Goal: Task Accomplishment & Management: Use online tool/utility

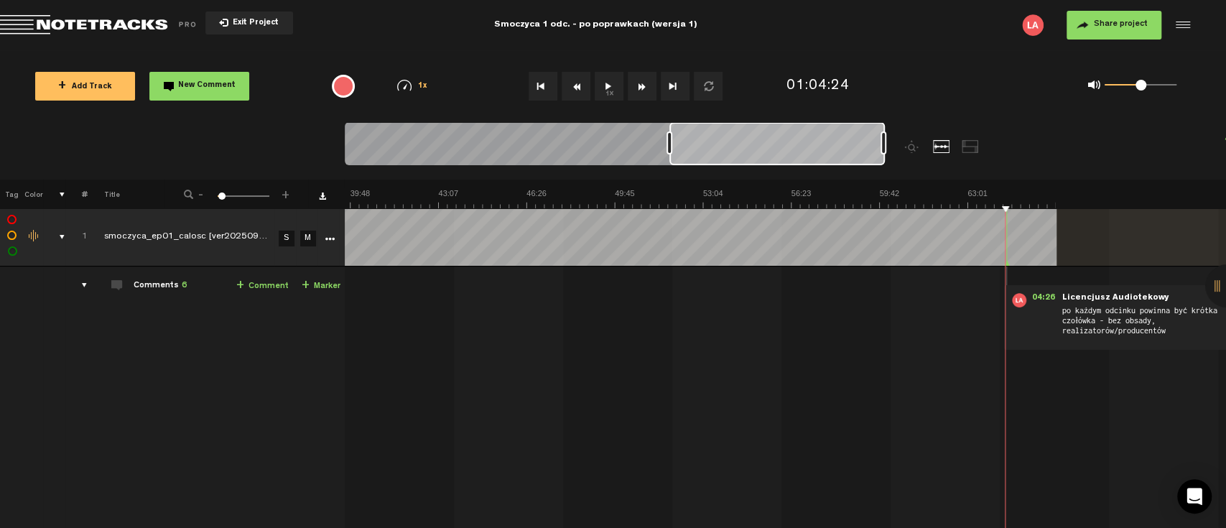
scroll to position [0, 1052]
click at [606, 85] on button "1x" at bounding box center [609, 86] width 29 height 29
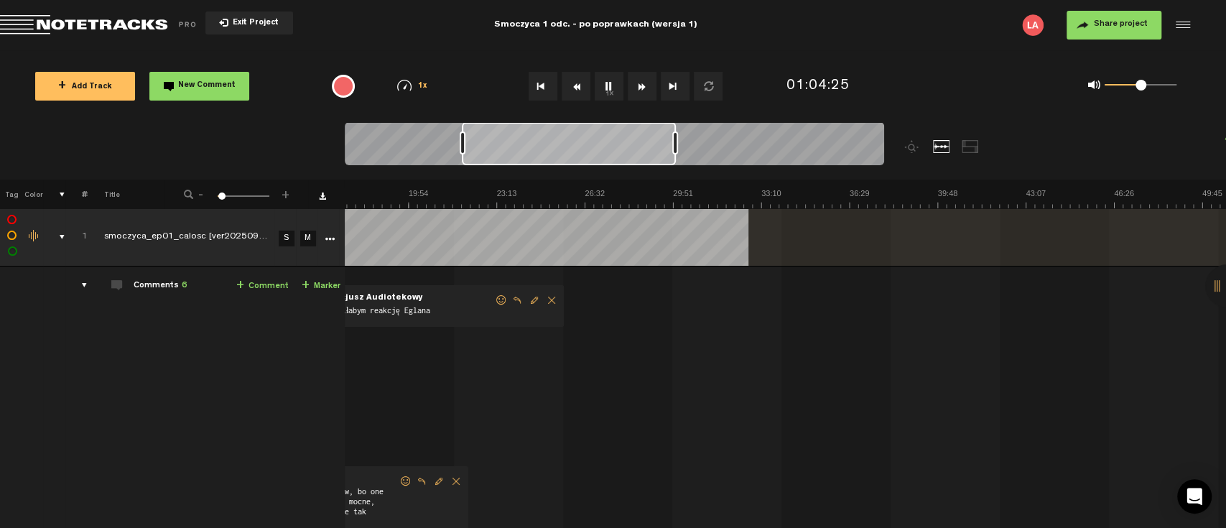
scroll to position [0, 1361]
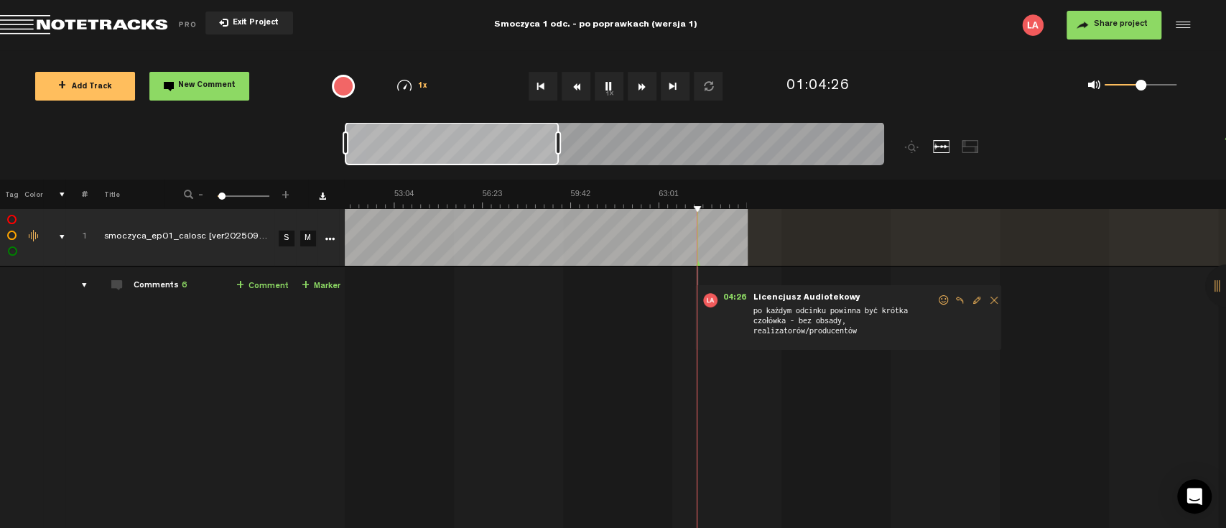
drag, startPoint x: 810, startPoint y: 153, endPoint x: 279, endPoint y: 165, distance: 531.0
click at [279, 165] on nt-zoom-navigation-bar at bounding box center [613, 150] width 1226 height 57
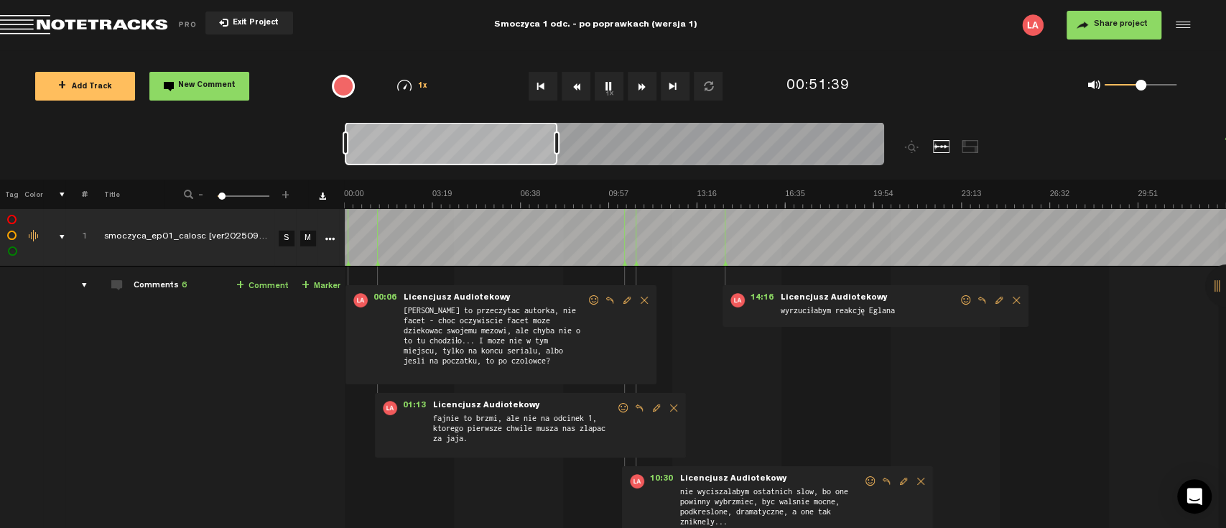
scroll to position [0, 1022]
drag, startPoint x: 390, startPoint y: 156, endPoint x: 374, endPoint y: 156, distance: 16.5
click at [374, 156] on div at bounding box center [451, 143] width 213 height 43
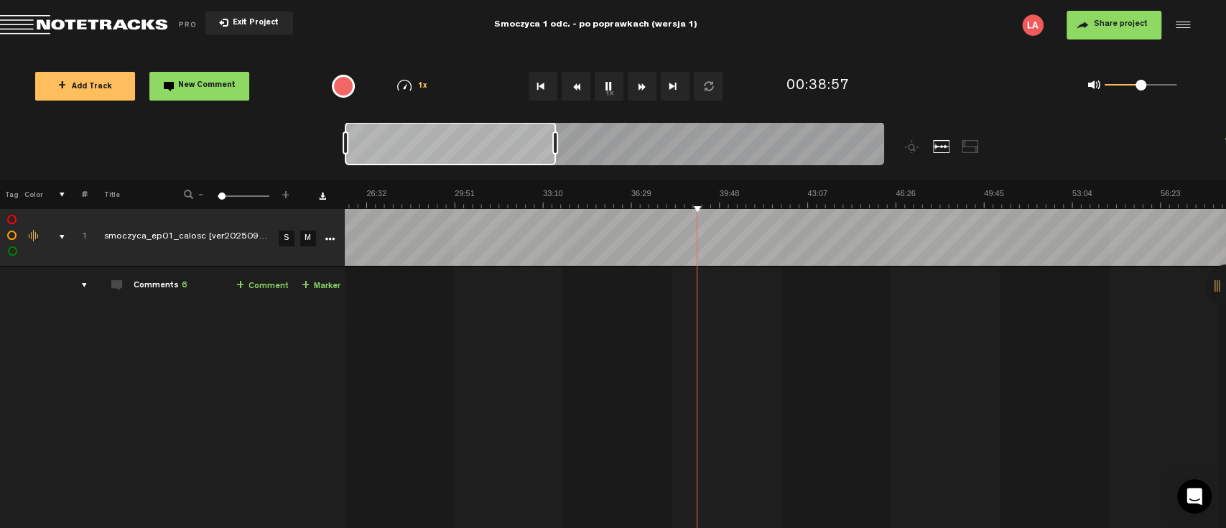
drag, startPoint x: 402, startPoint y: 157, endPoint x: 362, endPoint y: 150, distance: 40.7
click at [345, 150] on div at bounding box center [615, 146] width 540 height 48
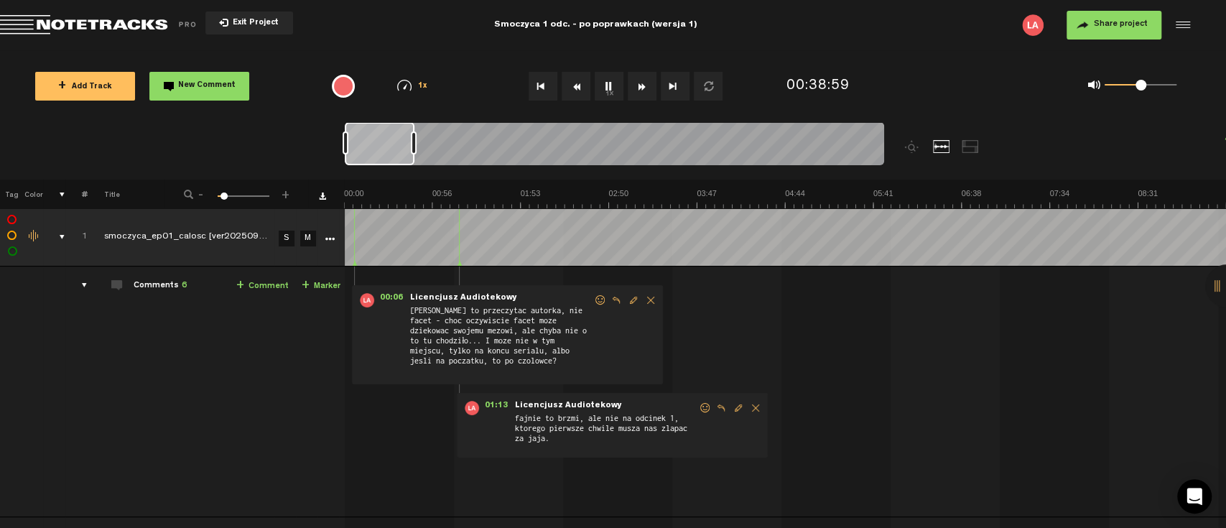
scroll to position [0, 0]
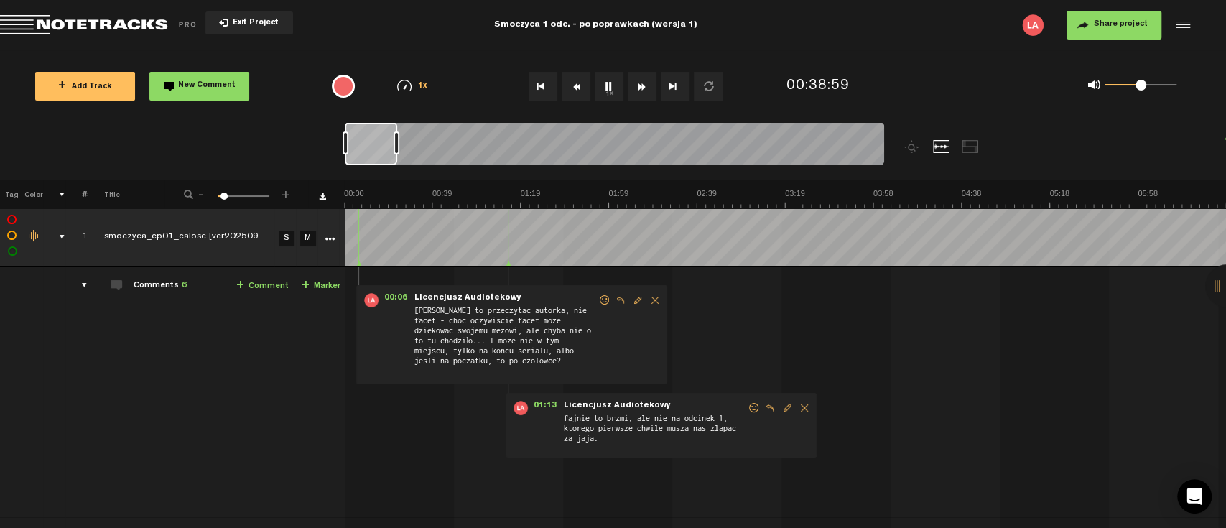
drag, startPoint x: 556, startPoint y: 145, endPoint x: 391, endPoint y: 148, distance: 165.3
click at [394, 147] on div at bounding box center [397, 142] width 6 height 23
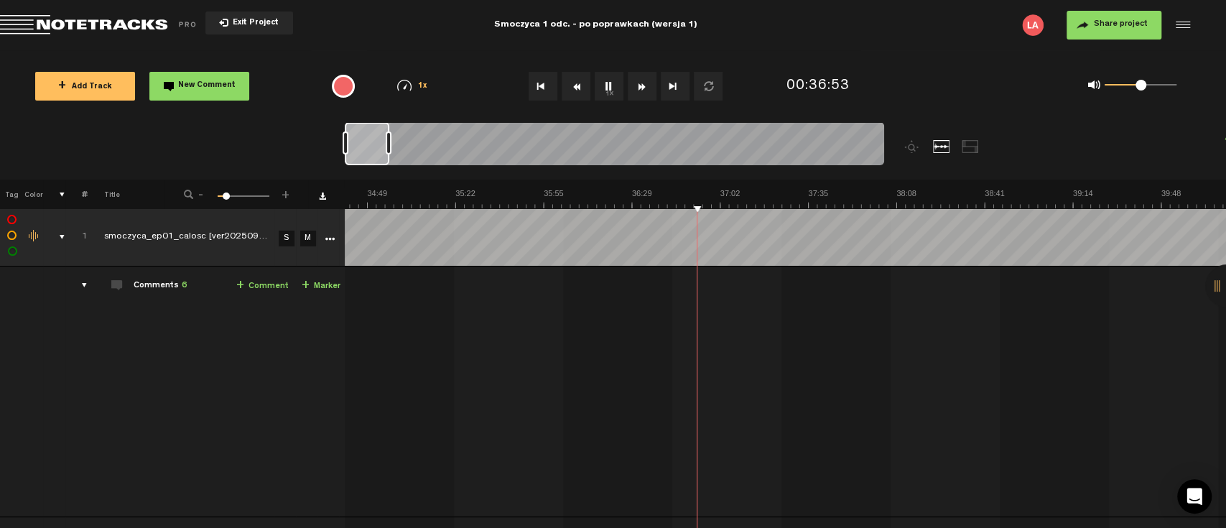
drag, startPoint x: 356, startPoint y: 145, endPoint x: 338, endPoint y: 144, distance: 18.0
click at [338, 144] on nt-zoom-navigation-bar at bounding box center [613, 150] width 1226 height 57
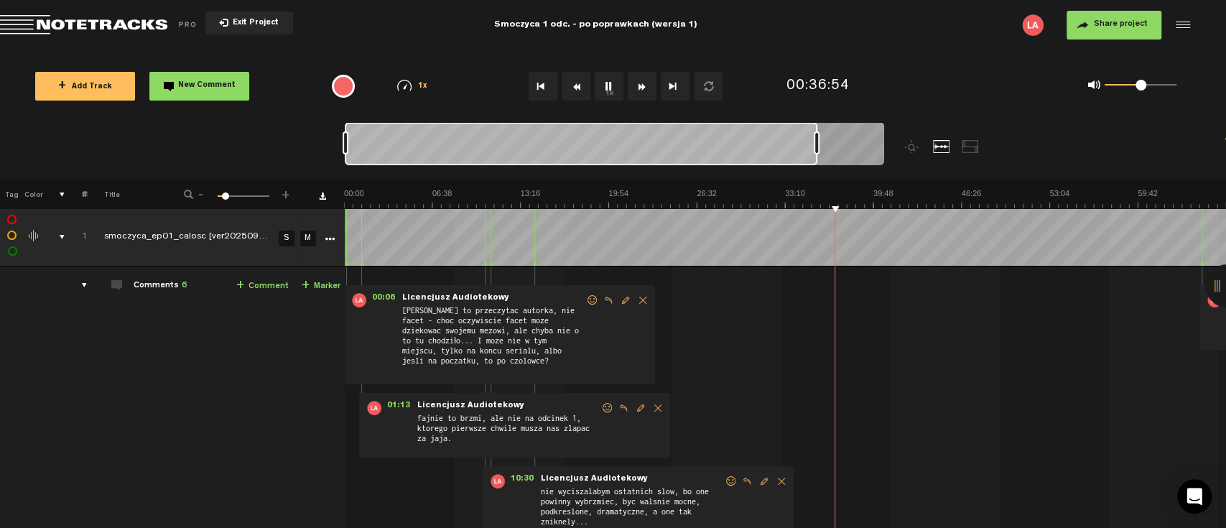
drag, startPoint x: 387, startPoint y: 144, endPoint x: 831, endPoint y: 142, distance: 444.0
click at [820, 137] on div at bounding box center [817, 142] width 6 height 23
click at [341, 258] on td "Export to Headliner Update Download Download original Export Audacity labels Ex…" at bounding box center [342, 237] width 6 height 58
click at [383, 295] on span "00:06" at bounding box center [383, 300] width 34 height 14
click at [346, 234] on div at bounding box center [346, 236] width 1 height 57
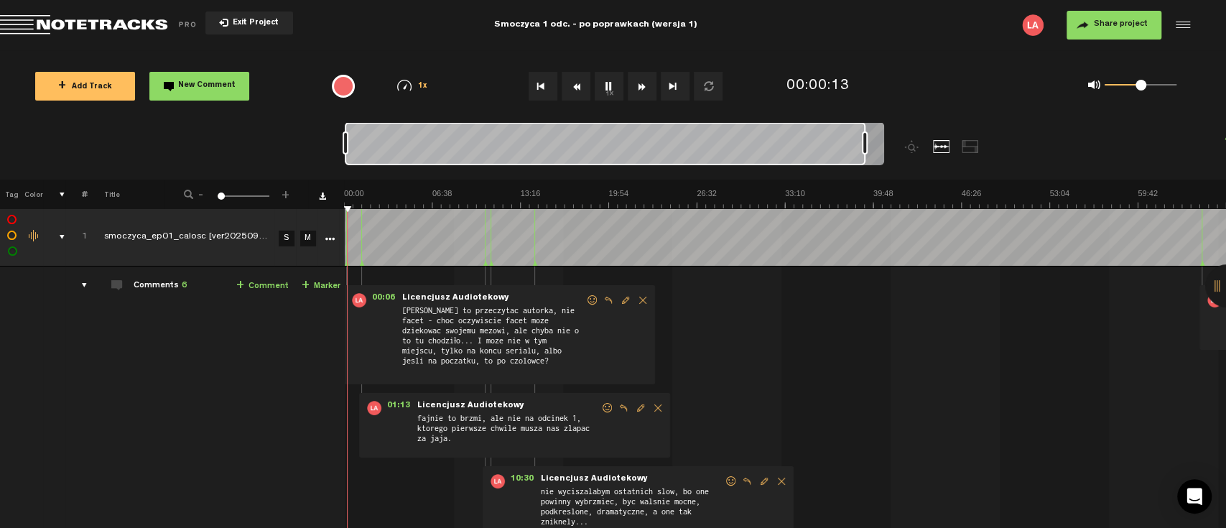
drag, startPoint x: 424, startPoint y: 149, endPoint x: 374, endPoint y: 149, distance: 50.3
click at [374, 149] on div at bounding box center [605, 143] width 521 height 43
click at [308, 145] on nt-zoom-navigation-bar at bounding box center [613, 150] width 1226 height 57
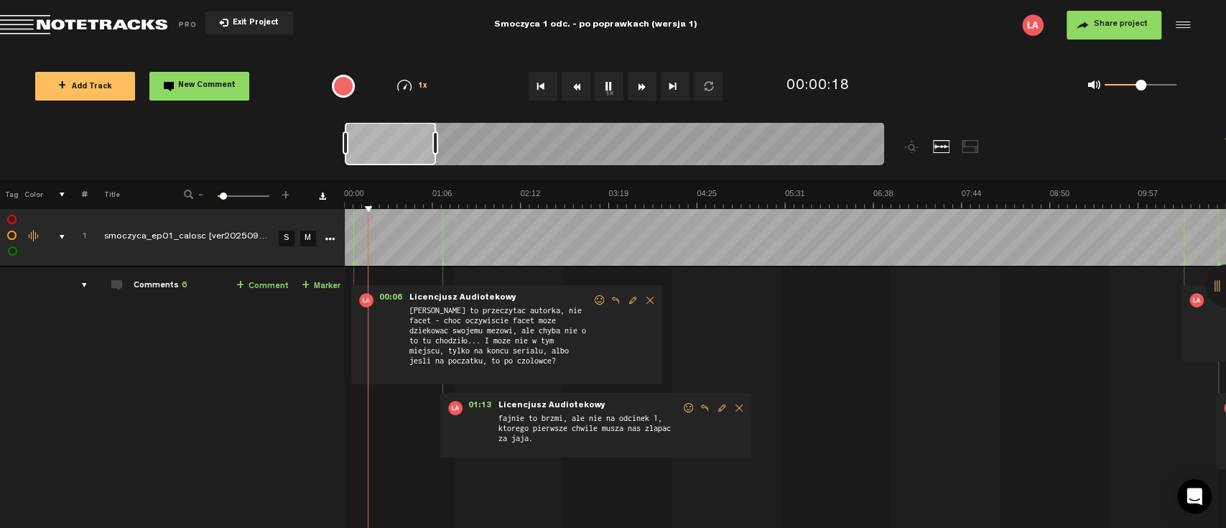
drag, startPoint x: 866, startPoint y: 141, endPoint x: 437, endPoint y: 169, distance: 430.5
click at [437, 169] on div at bounding box center [615, 146] width 540 height 48
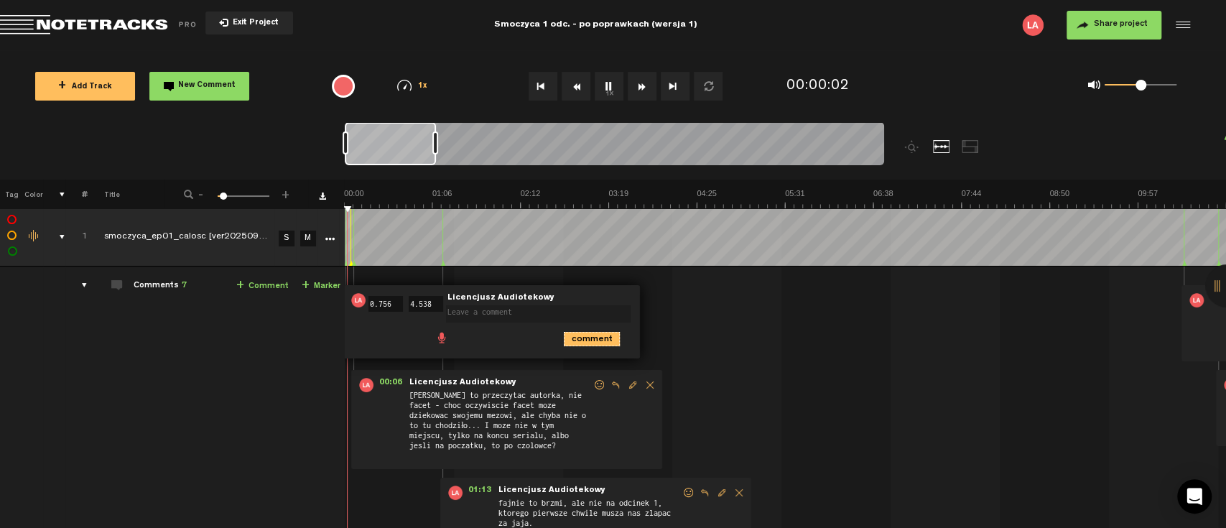
click at [608, 334] on icon "comment" at bounding box center [592, 339] width 56 height 14
click at [674, 300] on span "Delete comment" at bounding box center [673, 300] width 17 height 10
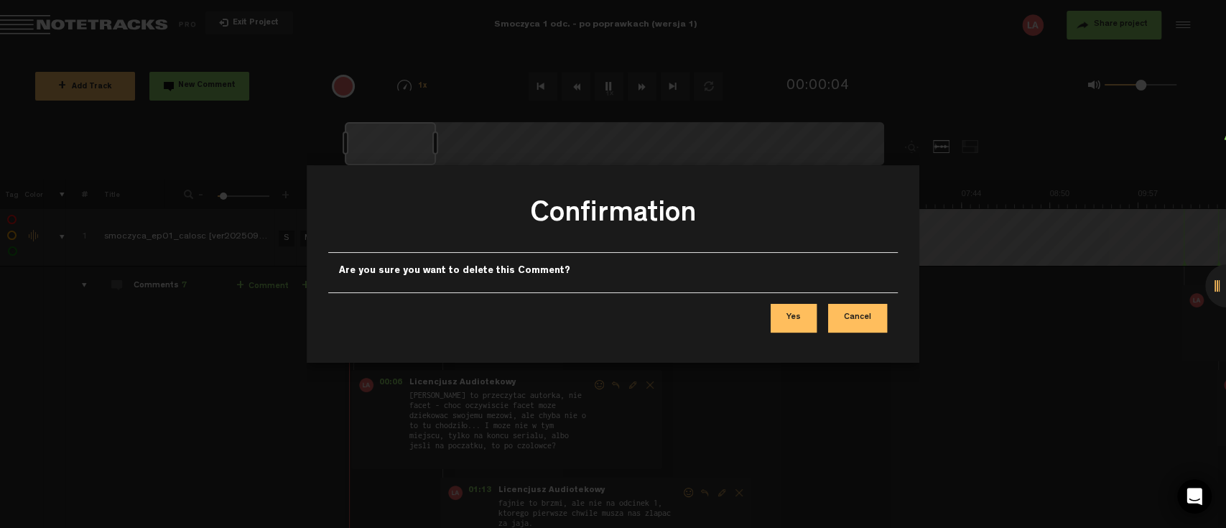
click at [866, 310] on button "Cancel" at bounding box center [857, 318] width 59 height 29
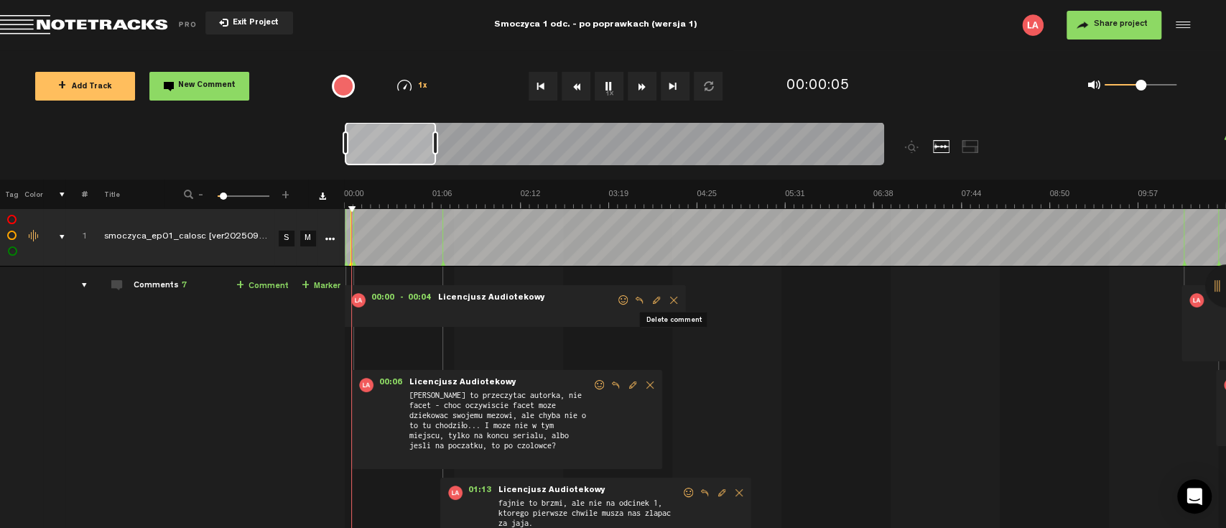
click at [671, 301] on span "Delete comment" at bounding box center [673, 300] width 17 height 10
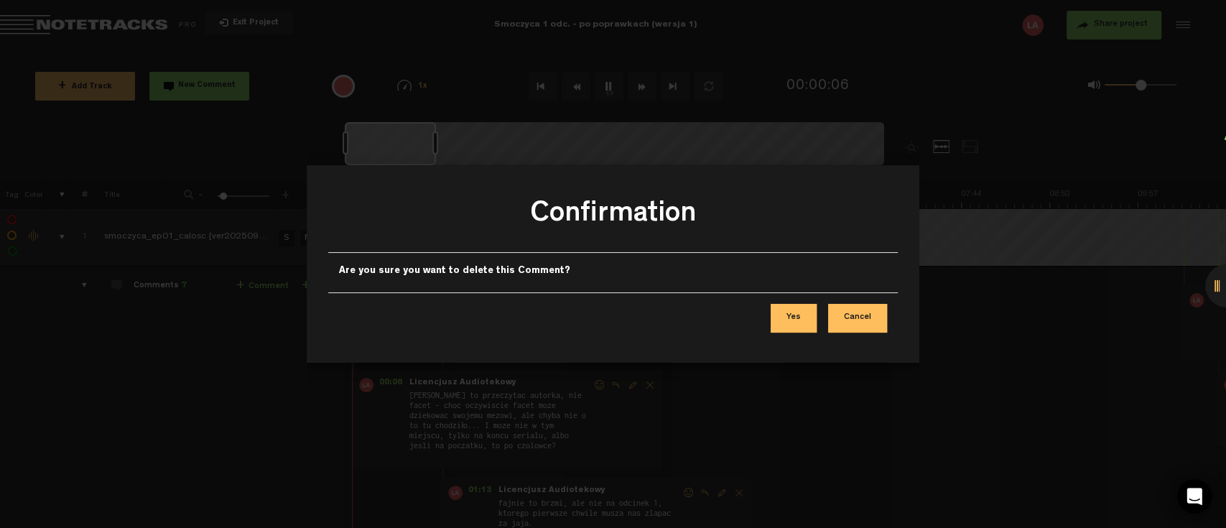
click at [799, 317] on button "Yes" at bounding box center [794, 318] width 46 height 29
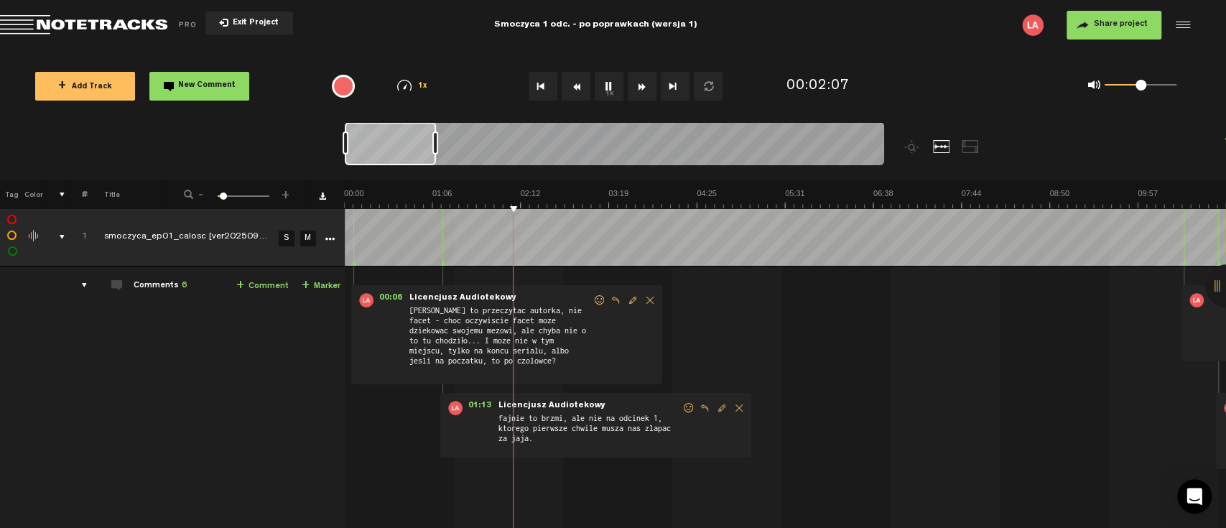
click at [609, 87] on button "1x" at bounding box center [609, 86] width 29 height 29
